Goal: Transaction & Acquisition: Purchase product/service

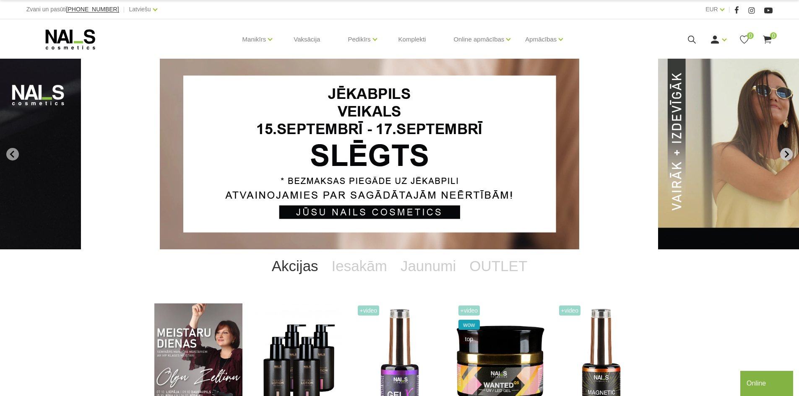
click at [785, 148] on button "Next slide" at bounding box center [786, 154] width 13 height 13
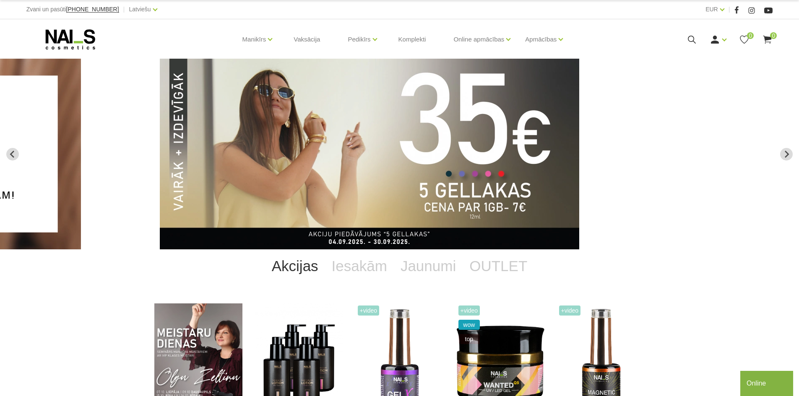
click at [579, 154] on img "2 of 13" at bounding box center [369, 154] width 419 height 191
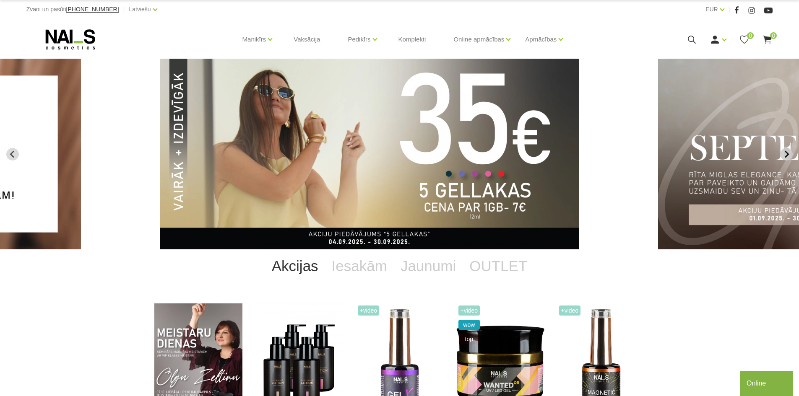
click at [789, 149] on button "Next slide" at bounding box center [786, 154] width 13 height 13
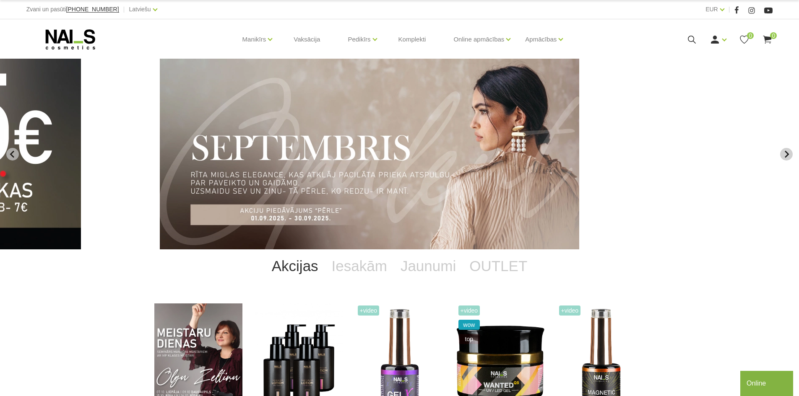
click at [789, 149] on button "Next slide" at bounding box center [786, 154] width 13 height 13
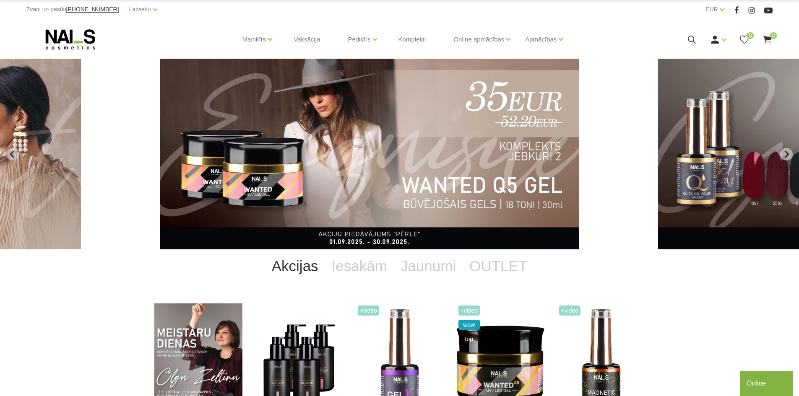
click at [549, 157] on img "4 of 13" at bounding box center [369, 154] width 419 height 191
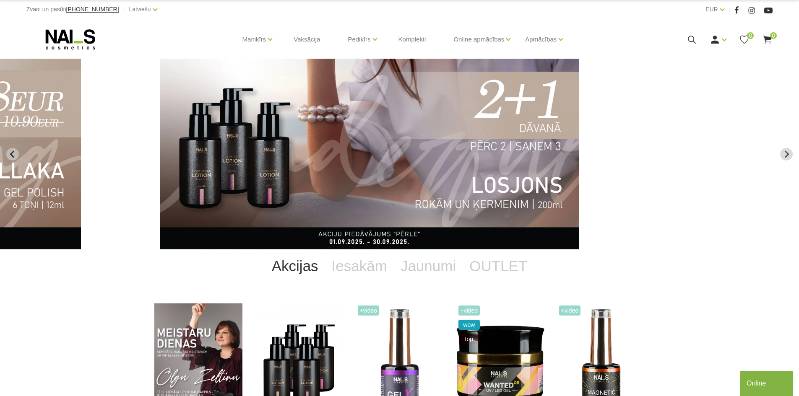
click at [786, 149] on button "Next slide" at bounding box center [786, 154] width 13 height 13
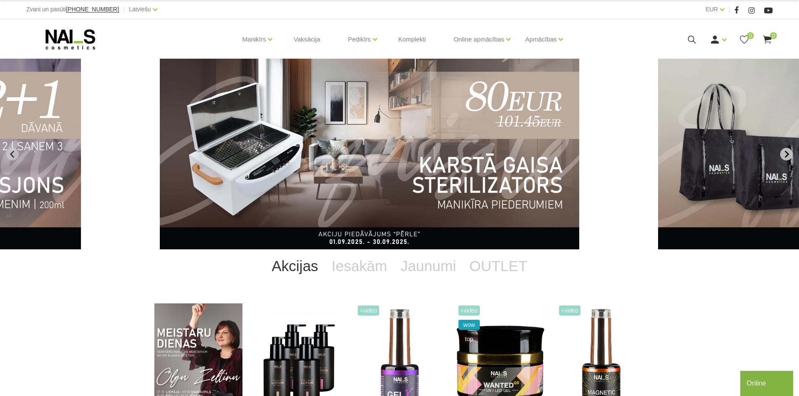
click at [786, 149] on button "Next slide" at bounding box center [786, 154] width 13 height 13
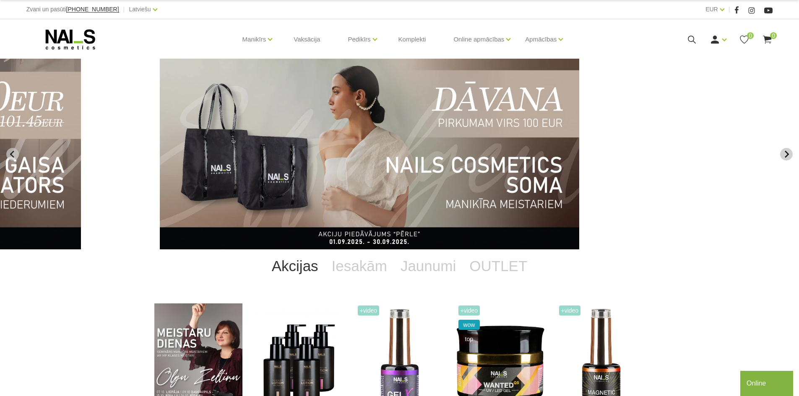
click at [786, 149] on button "Next slide" at bounding box center [786, 154] width 13 height 13
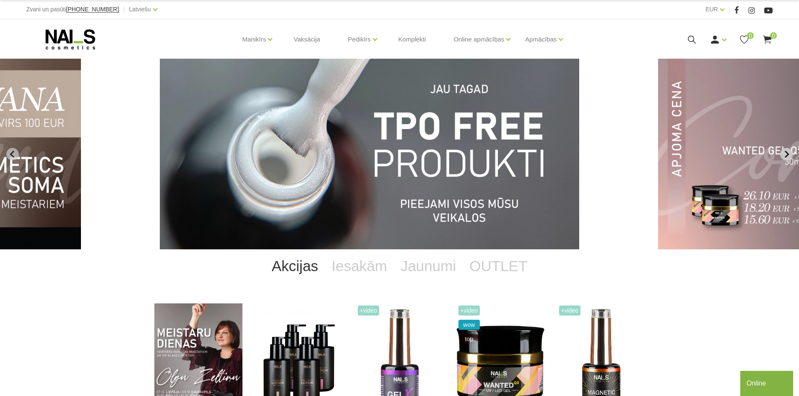
click at [786, 149] on button "Next slide" at bounding box center [786, 154] width 13 height 13
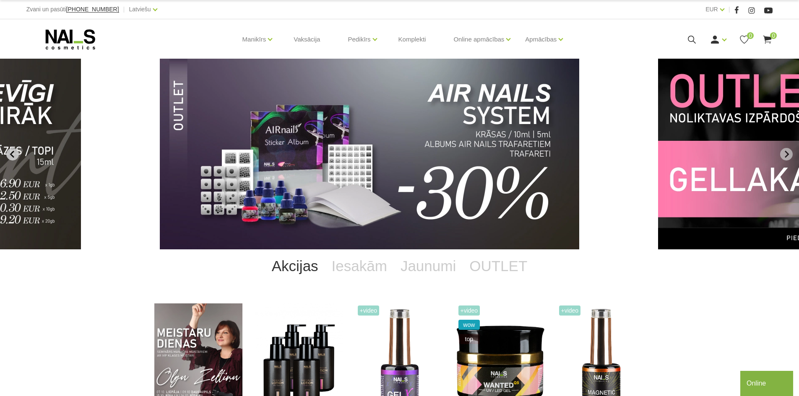
click at [7, 152] on button "Previous slide" at bounding box center [12, 154] width 13 height 13
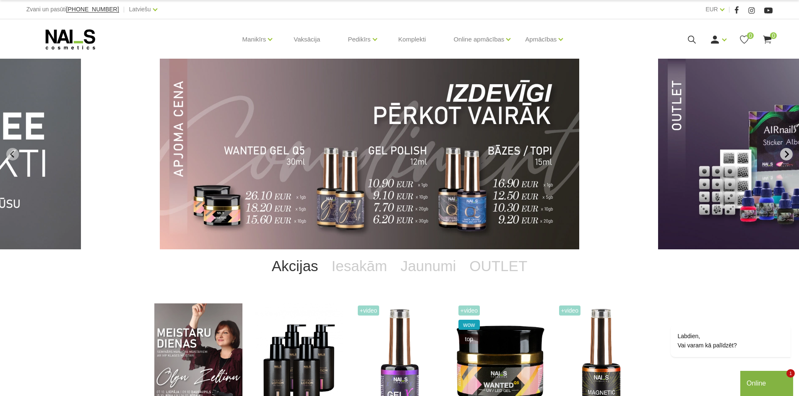
click at [784, 152] on icon "Next slide" at bounding box center [787, 155] width 8 height 8
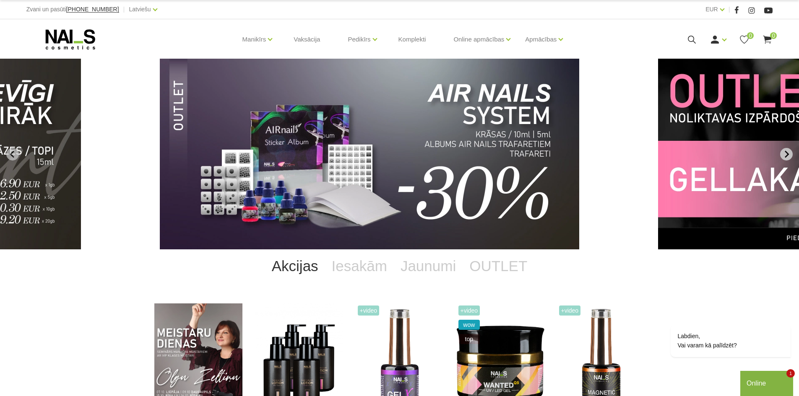
click at [784, 152] on icon "Next slide" at bounding box center [787, 155] width 8 height 8
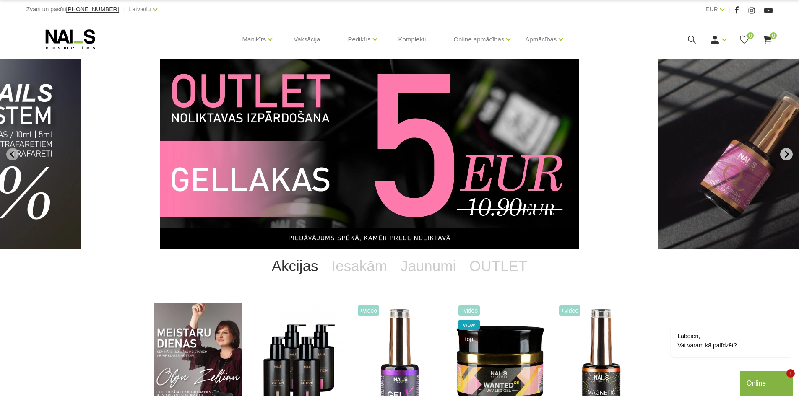
click at [784, 152] on icon "Next slide" at bounding box center [787, 155] width 8 height 8
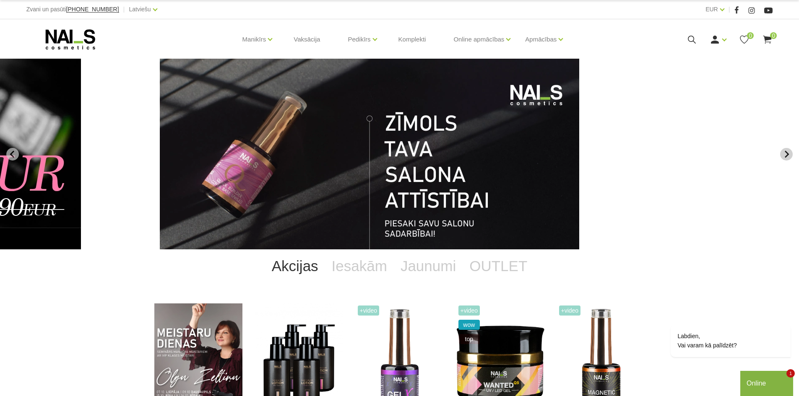
click at [784, 152] on icon "Next slide" at bounding box center [787, 155] width 8 height 8
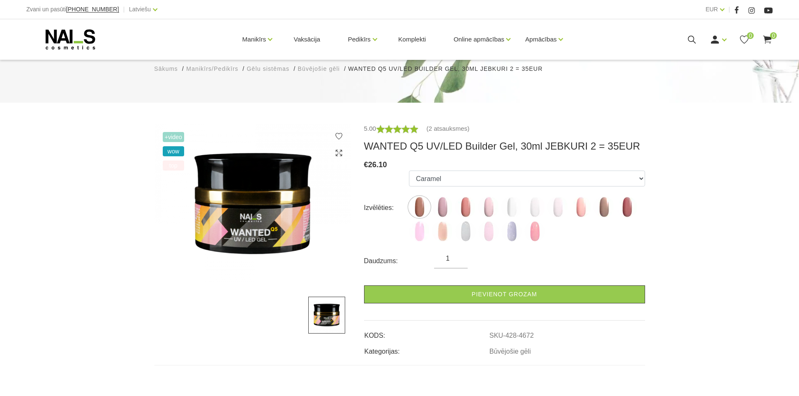
scroll to position [126, 0]
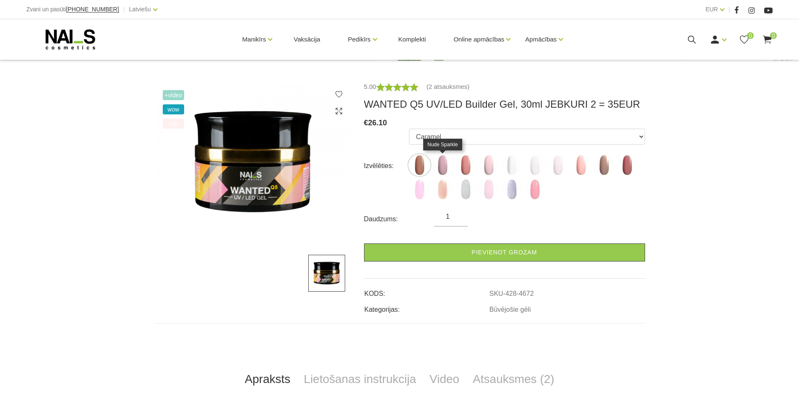
click at [441, 168] on img at bounding box center [442, 165] width 21 height 21
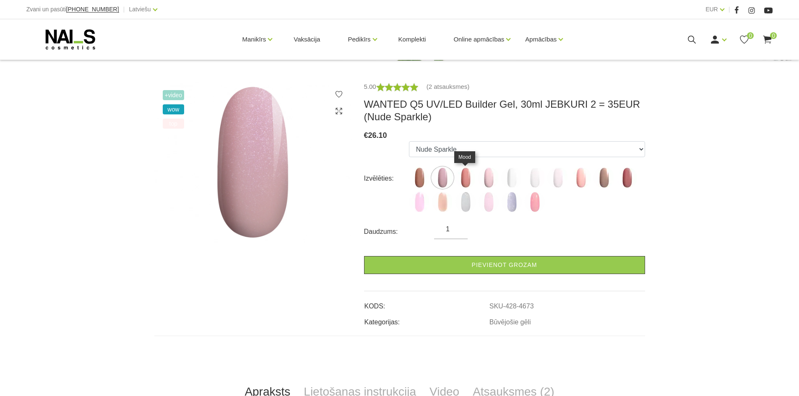
click at [469, 180] on img at bounding box center [465, 177] width 21 height 21
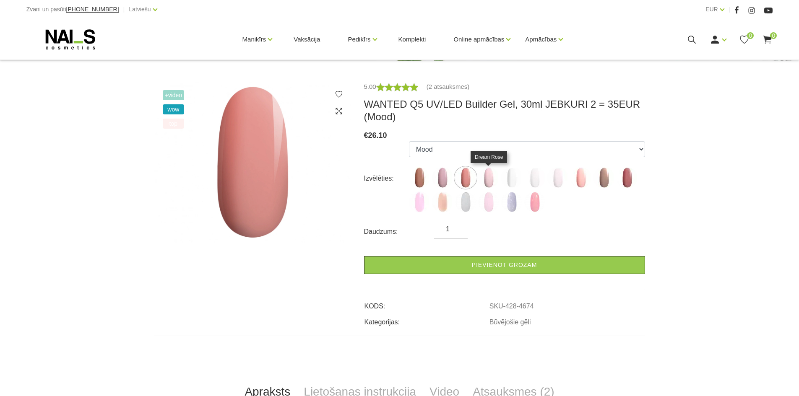
click at [496, 179] on img at bounding box center [488, 177] width 21 height 21
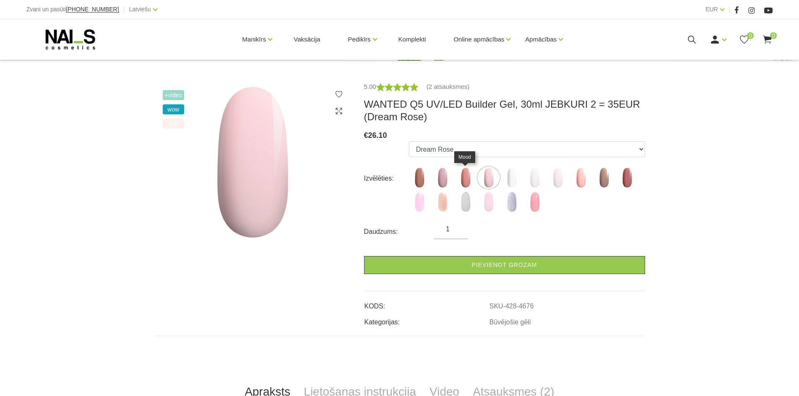
click at [469, 181] on img at bounding box center [465, 177] width 21 height 21
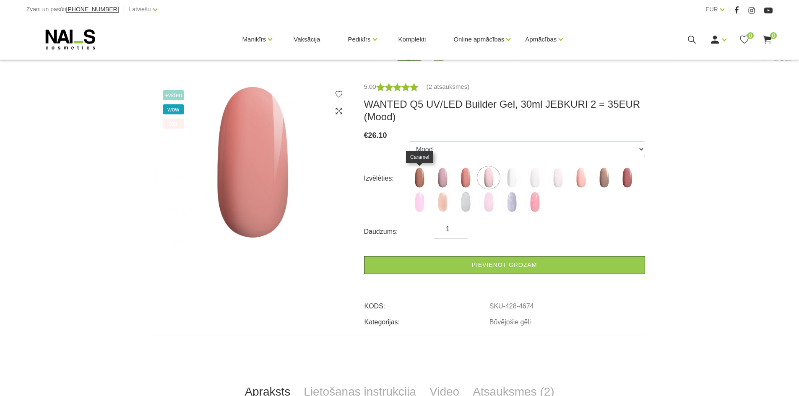
click at [415, 180] on img at bounding box center [419, 177] width 21 height 21
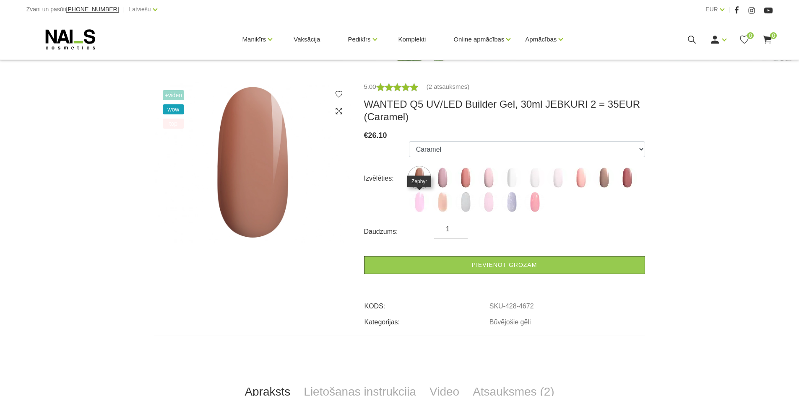
click at [426, 199] on img at bounding box center [419, 202] width 21 height 21
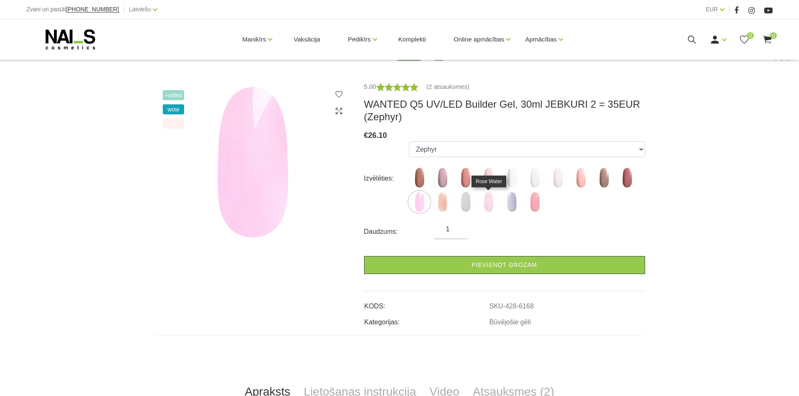
click at [482, 198] on img at bounding box center [488, 202] width 21 height 21
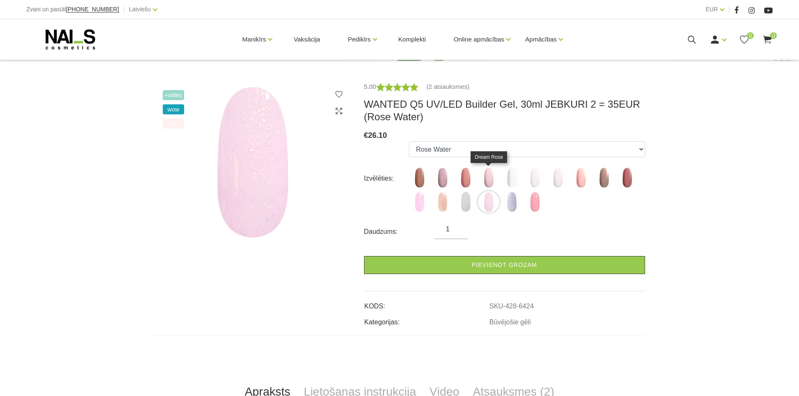
click at [485, 181] on img at bounding box center [488, 177] width 21 height 21
select select "4676"
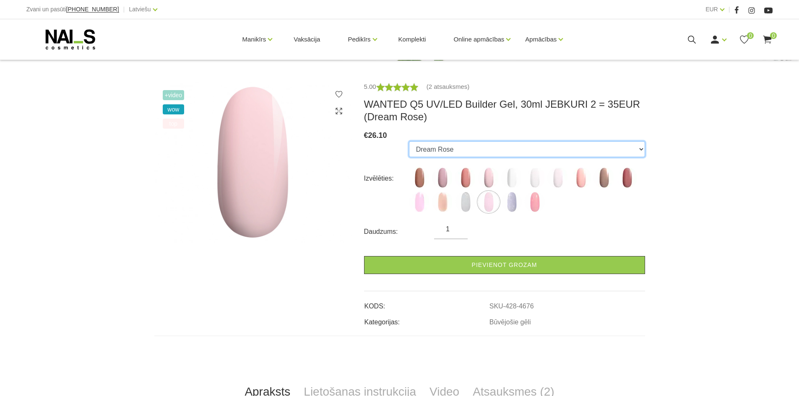
click at [486, 149] on select "Caramel Nude Sparkle Mood Dream Rose Premium Clear Pastel Porcelain Bubble Gum …" at bounding box center [527, 149] width 236 height 16
click at [482, 122] on h3 "WANTED Q5 UV/LED Builder Gel, 30ml JEBKURI 2 = 35EUR (Dream Rose)" at bounding box center [504, 110] width 281 height 25
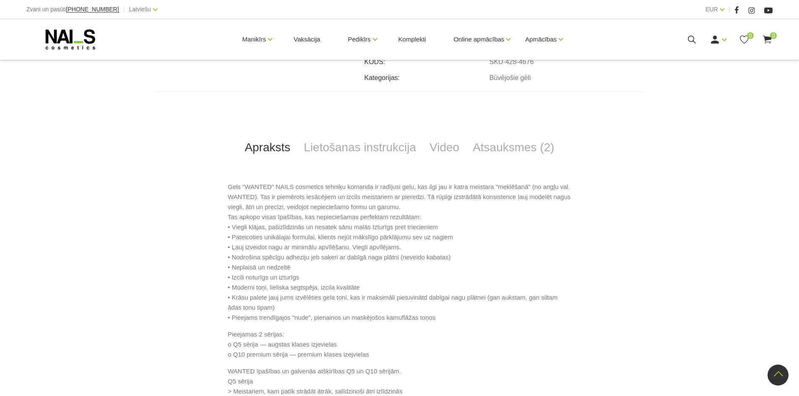
scroll to position [378, 0]
